Goal: Information Seeking & Learning: Learn about a topic

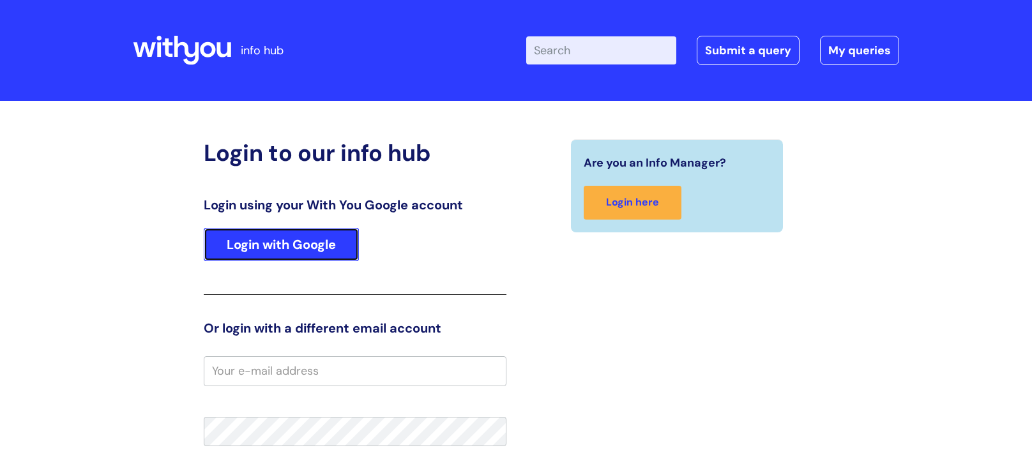
click at [310, 251] on link "Login with Google" at bounding box center [281, 244] width 155 height 33
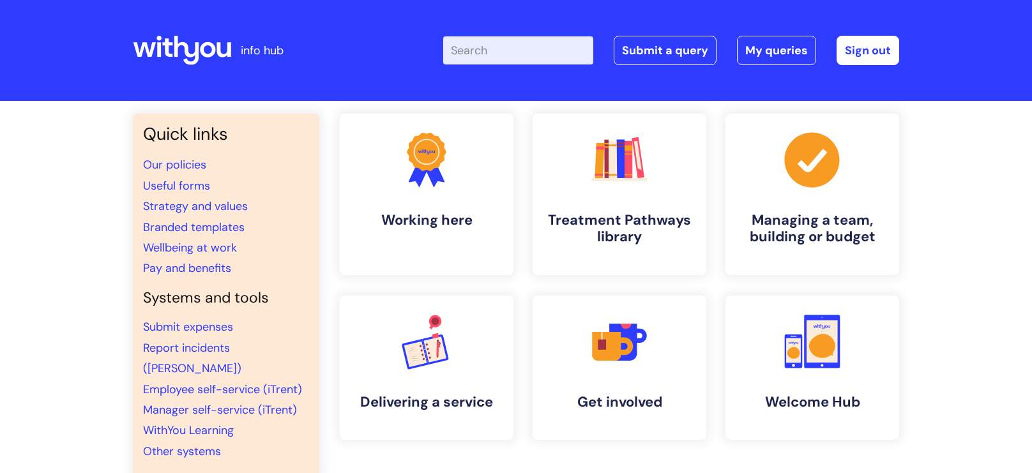
click at [541, 56] on input "Enter your search term here..." at bounding box center [518, 50] width 150 height 28
type input "window of tolerance"
click button "Search" at bounding box center [0, 0] width 0 height 0
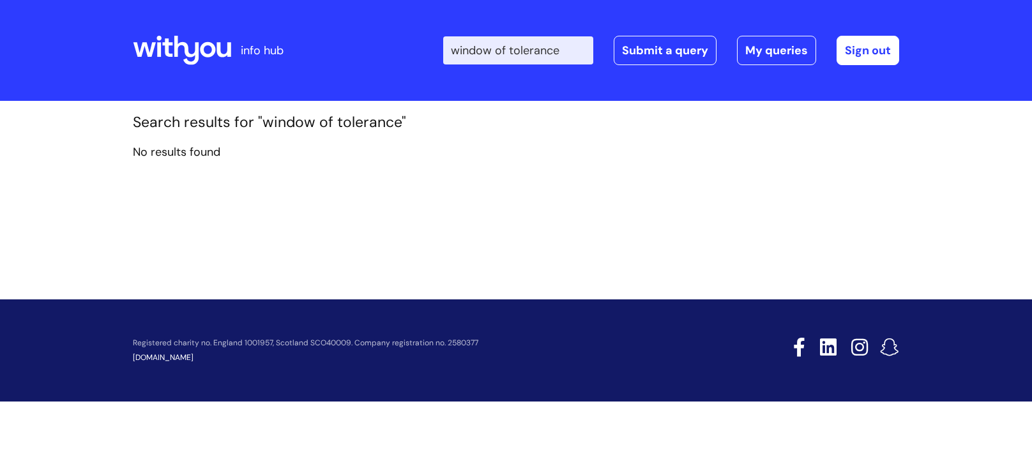
click at [532, 47] on input "window of tolerance" at bounding box center [518, 50] width 150 height 28
type input "window"
click button "Search" at bounding box center [0, 0] width 0 height 0
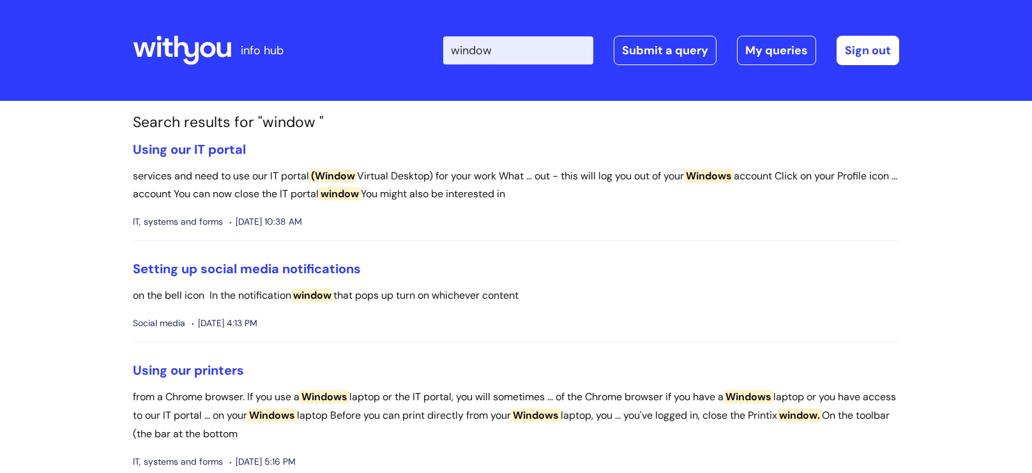
click at [540, 48] on input "window" at bounding box center [518, 50] width 150 height 28
type input "w"
click button "Search" at bounding box center [0, 0] width 0 height 0
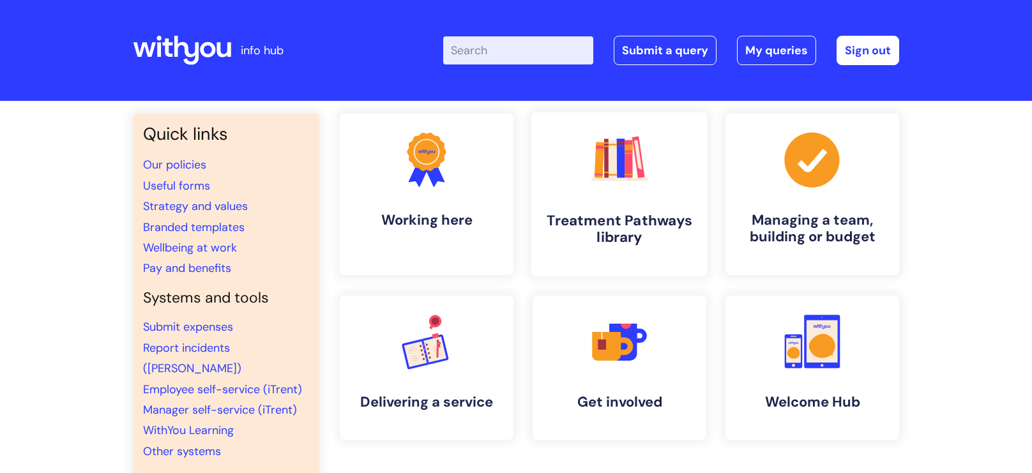
click at [611, 236] on h4 "Treatment Pathways library" at bounding box center [619, 229] width 156 height 34
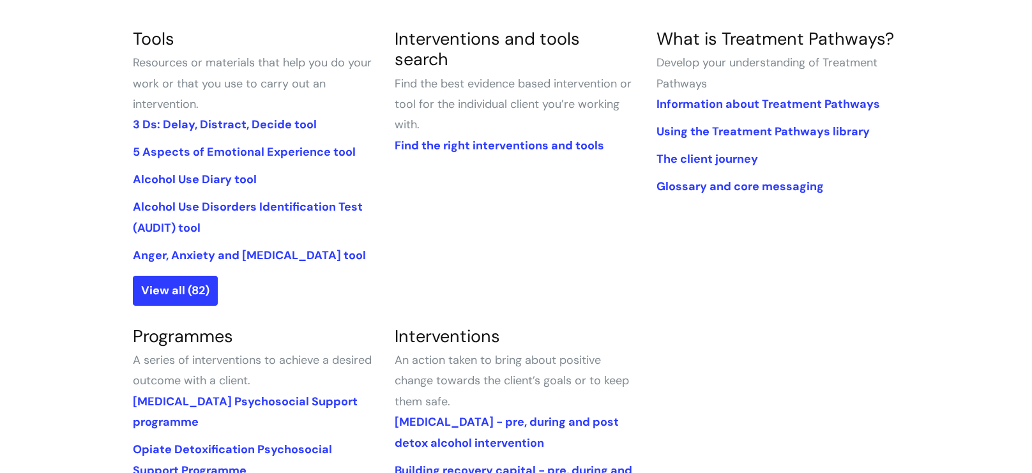
scroll to position [332, 0]
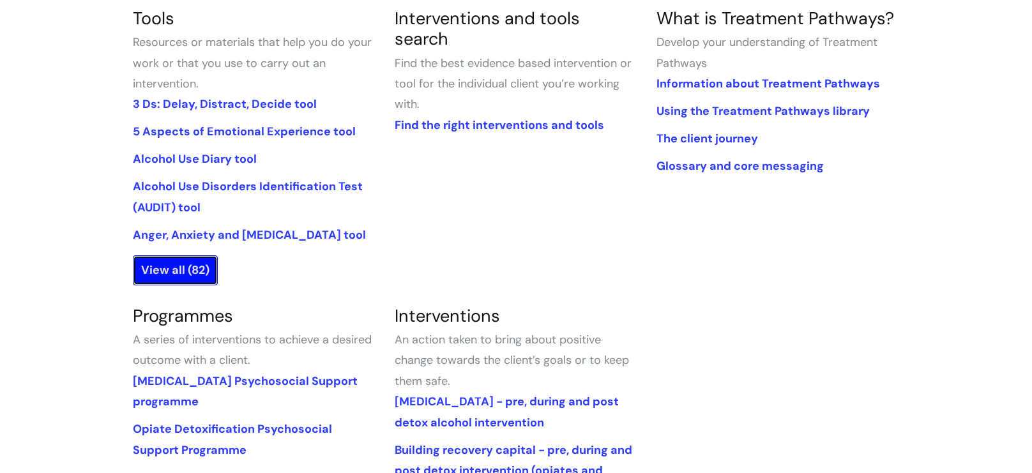
click at [188, 267] on link "View all (82)" at bounding box center [175, 269] width 85 height 29
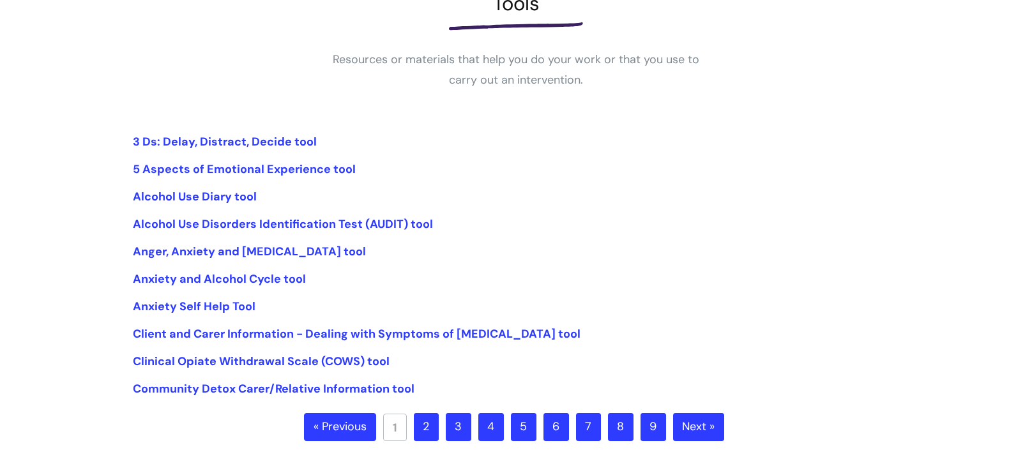
scroll to position [213, 0]
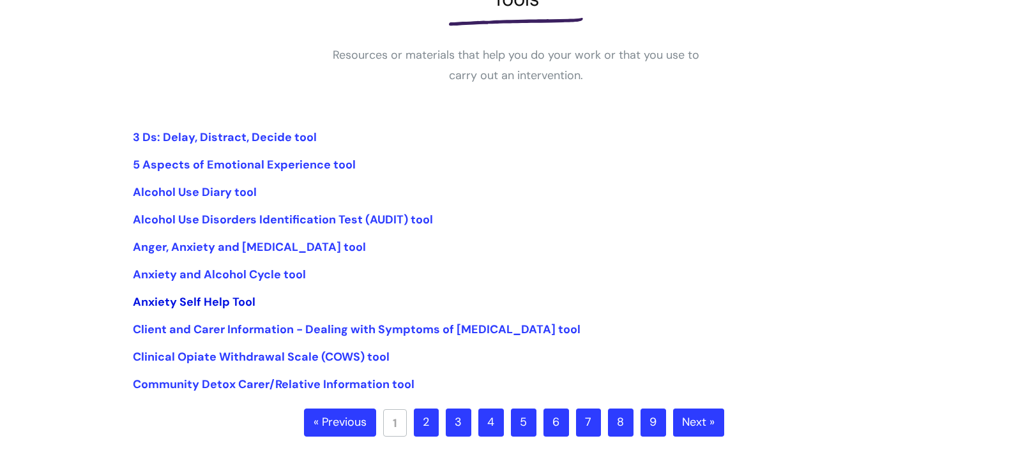
click at [229, 306] on link "Anxiety Self Help Tool" at bounding box center [194, 301] width 123 height 15
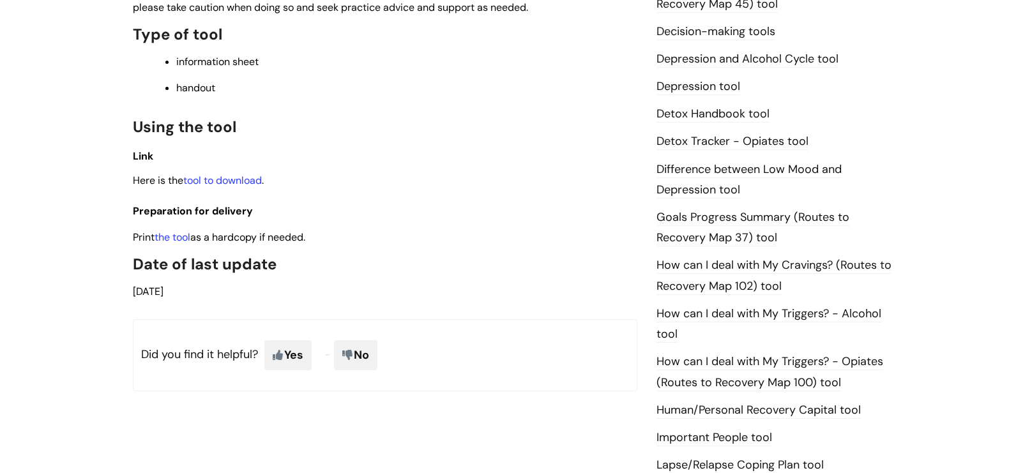
scroll to position [688, 0]
click at [257, 185] on link "tool to download" at bounding box center [222, 180] width 79 height 13
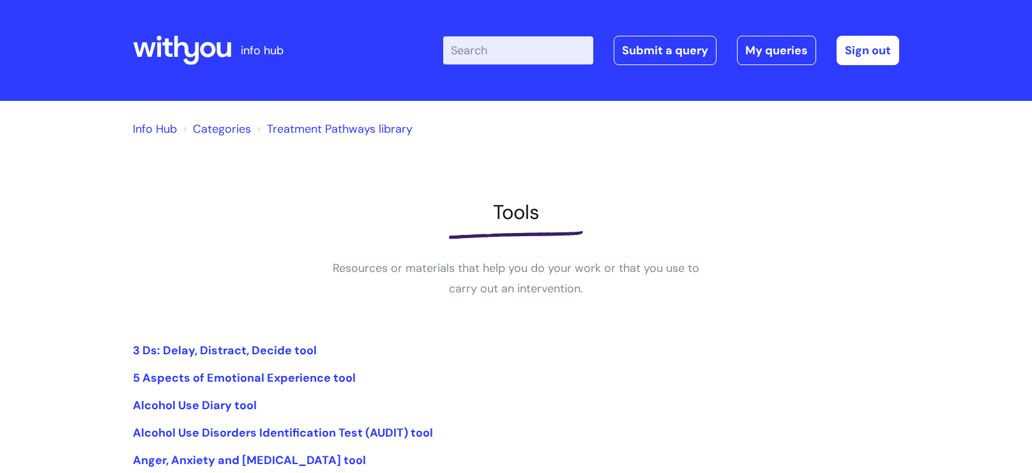
click at [504, 42] on input "Enter your search term here..." at bounding box center [518, 50] width 150 height 28
type input "tolerance"
click button "Search" at bounding box center [0, 0] width 0 height 0
